Goal: Information Seeking & Learning: Learn about a topic

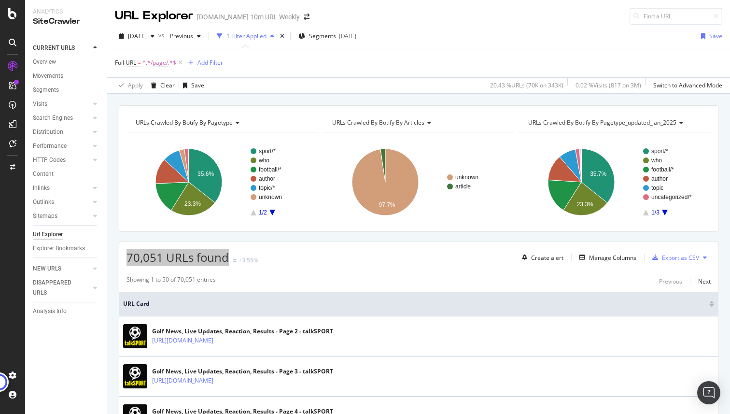
scroll to position [107, 0]
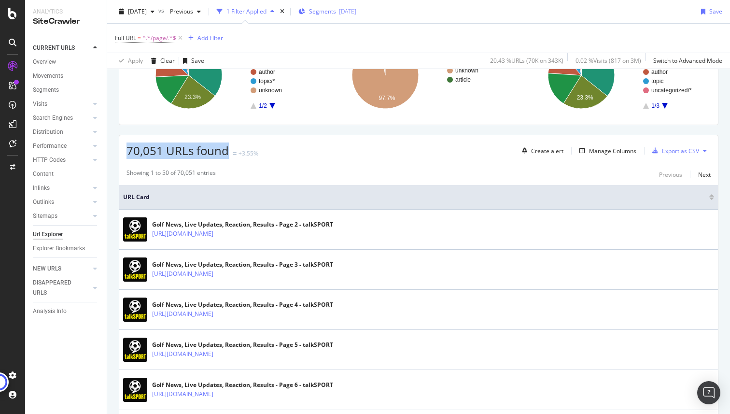
click at [336, 14] on span "Segments" at bounding box center [322, 11] width 27 height 8
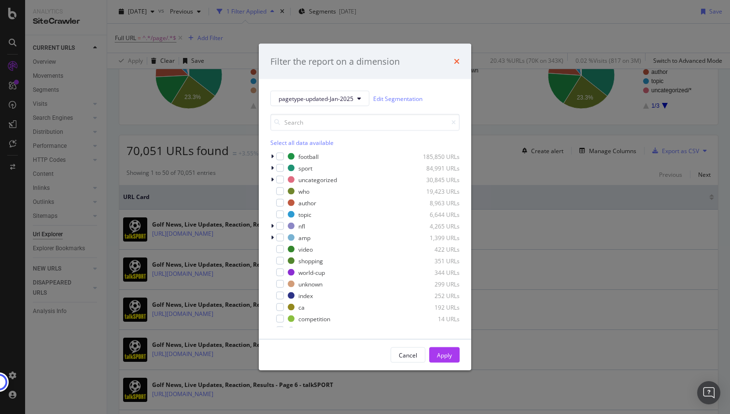
click at [455, 61] on icon "times" at bounding box center [457, 61] width 6 height 8
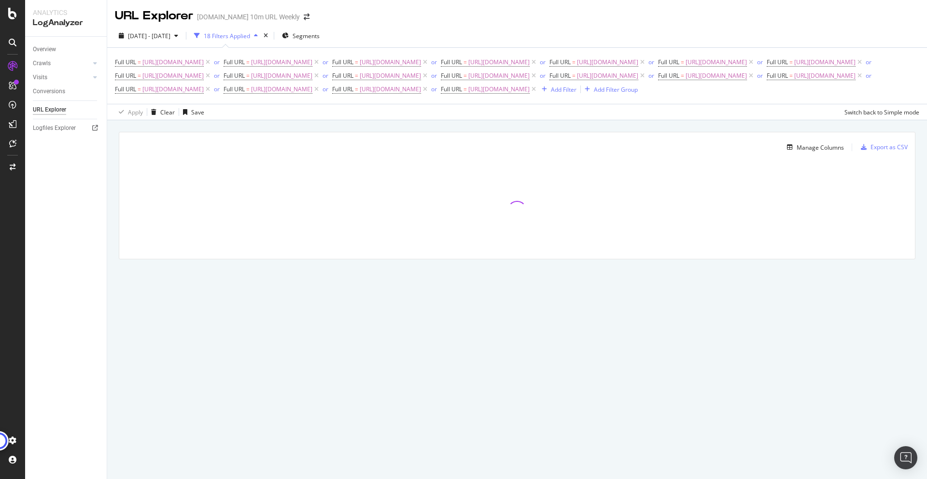
click at [380, 319] on div "URL Explorer talksport.com 10m URL Weekly 2025 Feb. 23rd - May. 22nd 18 Filters…" at bounding box center [517, 239] width 820 height 479
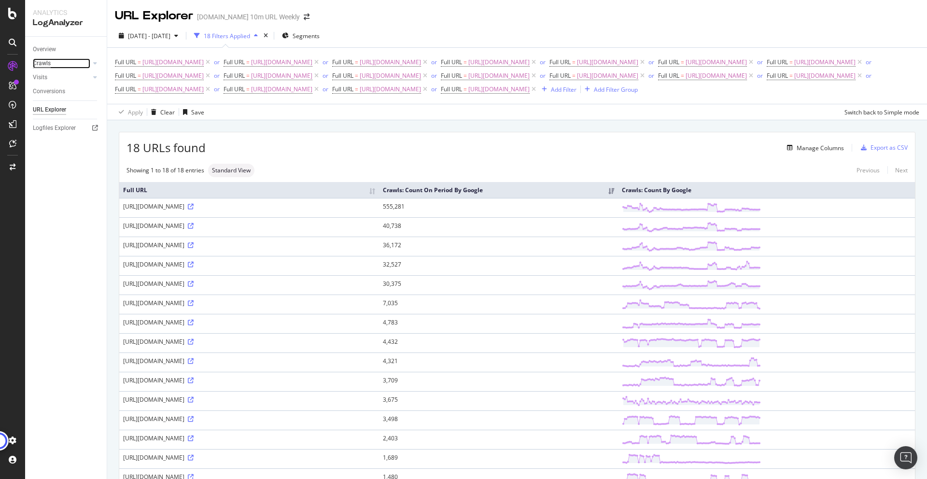
click at [40, 64] on div "Crawls" at bounding box center [42, 63] width 18 height 10
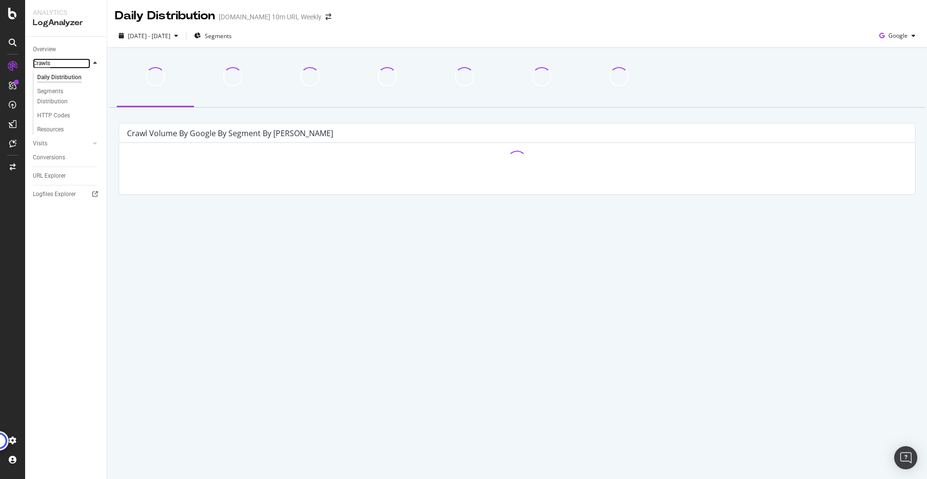
click at [46, 64] on div "Crawls" at bounding box center [41, 63] width 17 height 10
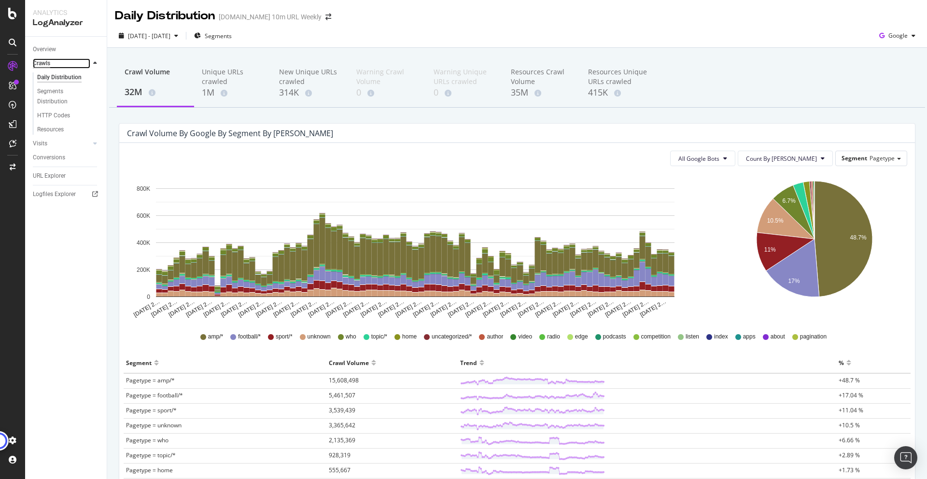
click at [45, 64] on div "Crawls" at bounding box center [41, 63] width 17 height 10
click at [46, 63] on div "Crawls" at bounding box center [41, 63] width 17 height 10
click at [52, 51] on div "Overview" at bounding box center [44, 49] width 23 height 10
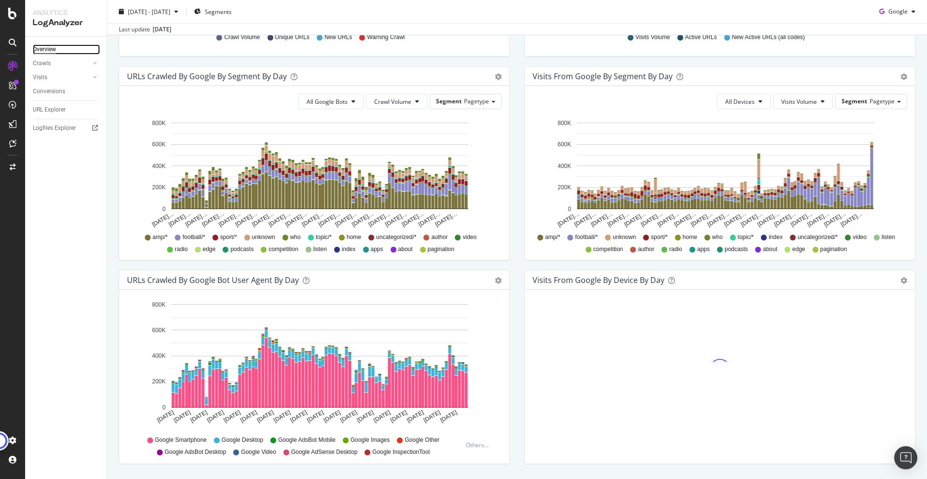
scroll to position [326, 0]
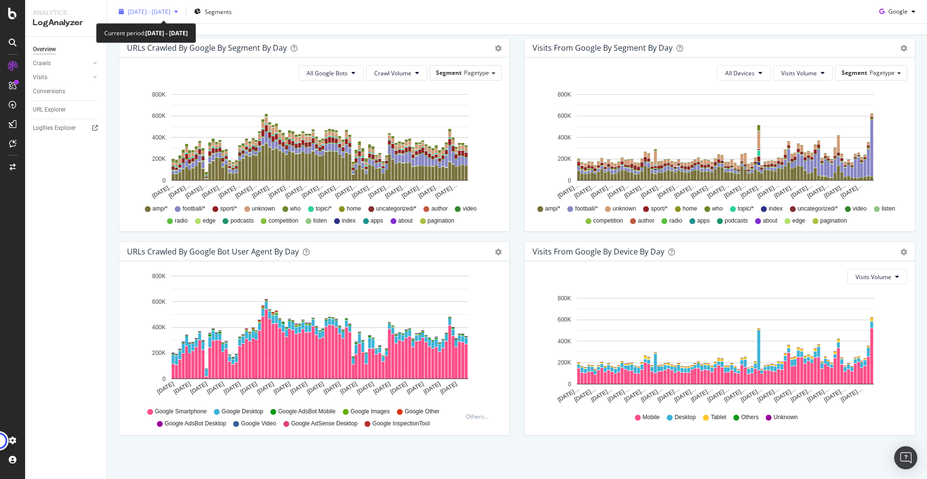
click at [170, 10] on span "2025 Feb. 23rd - May. 22nd" at bounding box center [149, 11] width 42 height 8
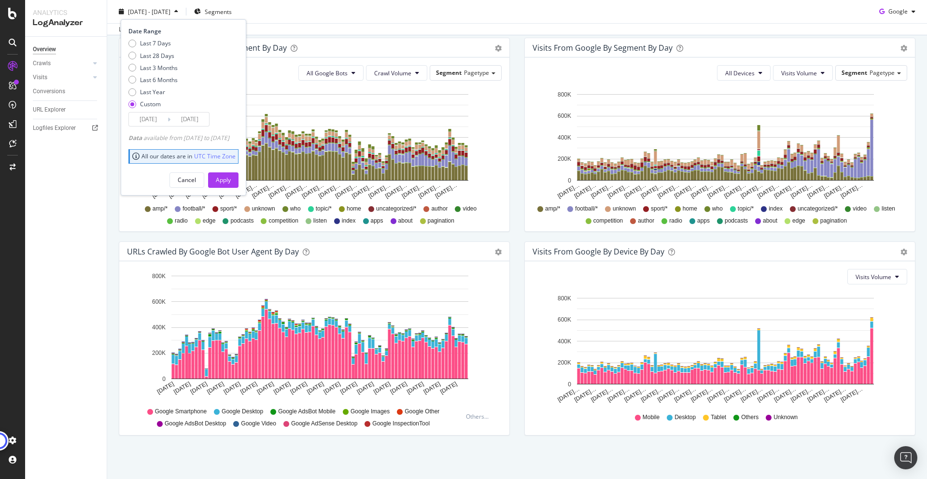
click at [164, 61] on div "Last 7 Days Last 28 Days Last 3 Months Last 6 Months Last Year Custom" at bounding box center [152, 75] width 49 height 73
click at [164, 69] on div "Last 3 Months" at bounding box center [159, 67] width 38 height 8
type input "2025/07/05"
type input "2025/10/04"
click at [231, 184] on div "Apply" at bounding box center [223, 179] width 15 height 14
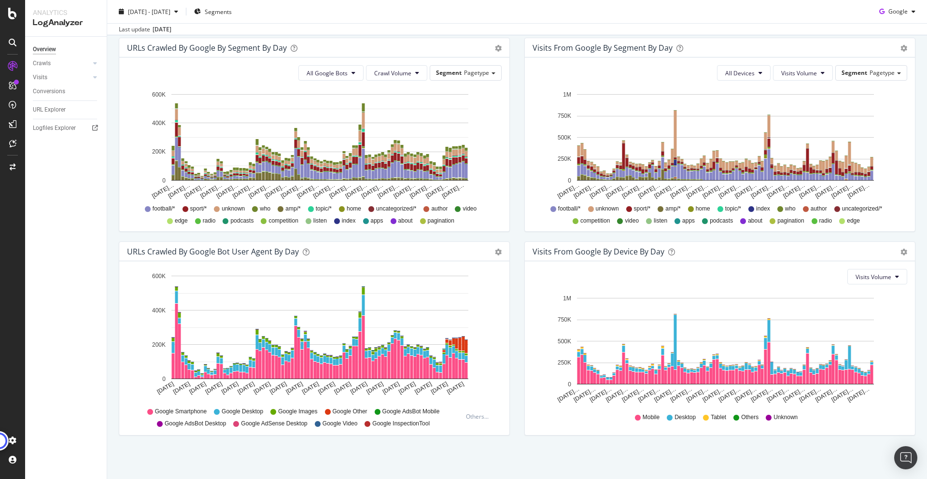
click at [326, 415] on div "Google Other" at bounding box center [346, 412] width 42 height 8
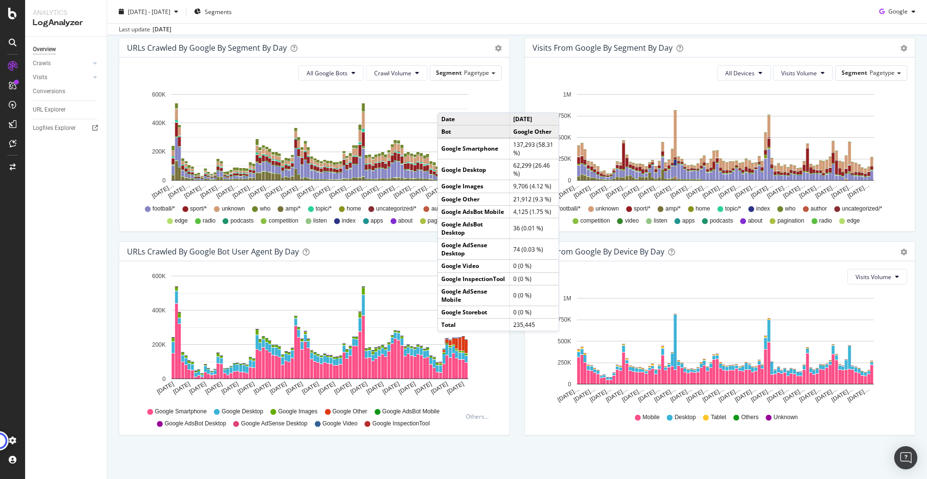
click at [447, 341] on rect "A chart." at bounding box center [447, 340] width 3 height 3
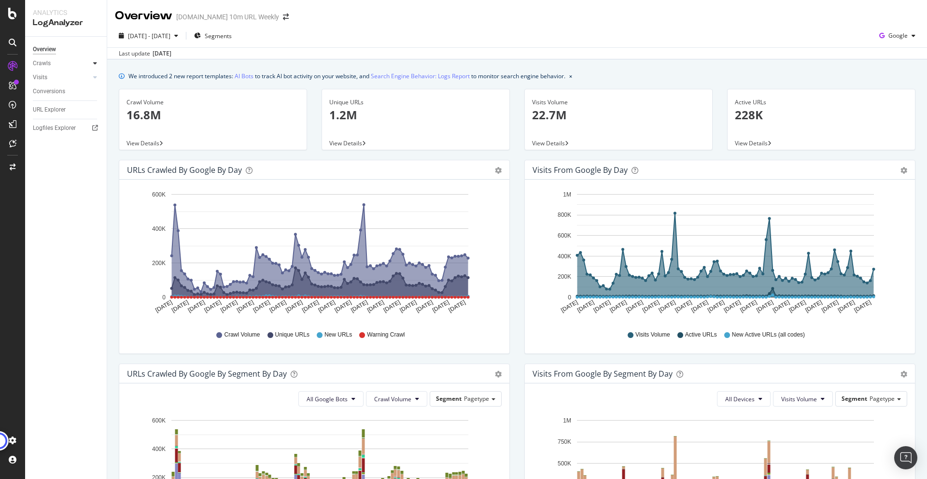
click at [94, 64] on icon at bounding box center [95, 63] width 4 height 6
click at [68, 76] on div "Daily Distribution" at bounding box center [59, 77] width 45 height 10
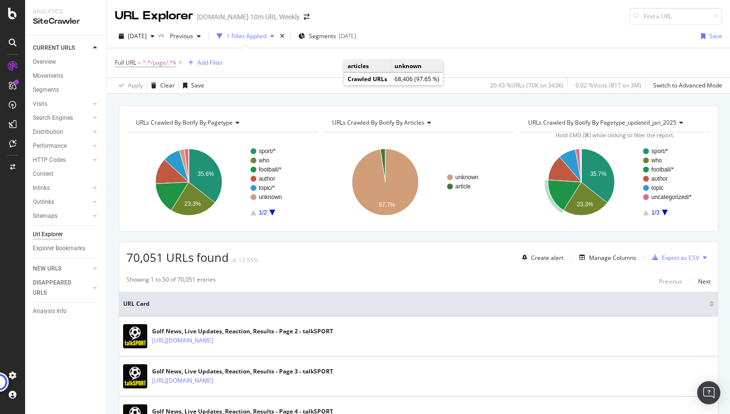
scroll to position [107, 0]
